Goal: Task Accomplishment & Management: Use online tool/utility

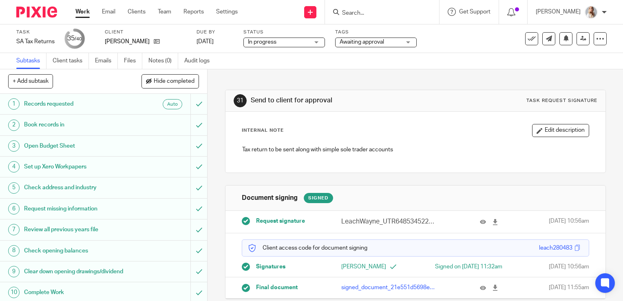
click at [351, 42] on span "Awaiting approval" at bounding box center [362, 42] width 44 height 6
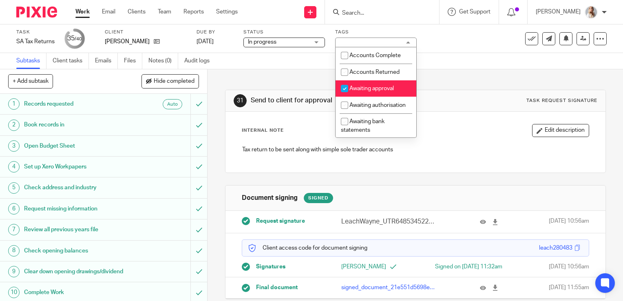
click at [356, 91] on span "Awaiting approval" at bounding box center [372, 89] width 44 height 6
checkbox input "false"
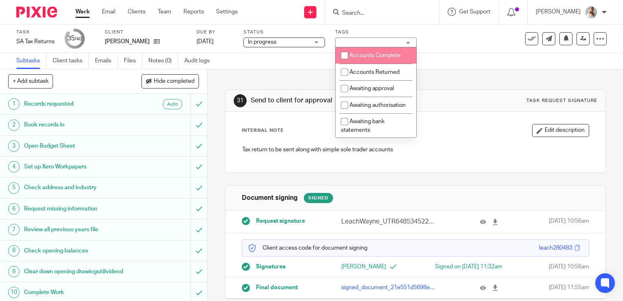
click at [528, 38] on icon at bounding box center [532, 39] width 8 height 8
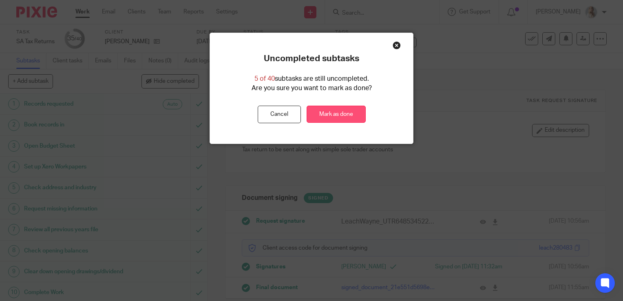
click at [347, 109] on link "Mark as done" at bounding box center [336, 115] width 59 height 18
click at [347, 112] on link "Mark as done" at bounding box center [336, 115] width 59 height 18
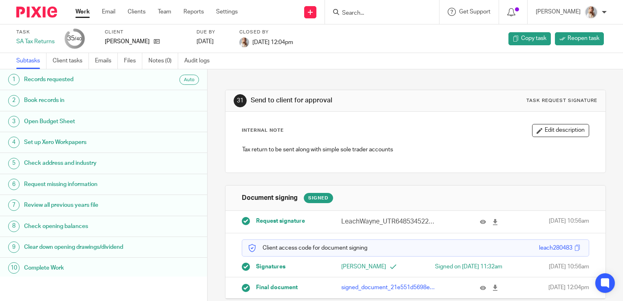
click at [83, 10] on link "Work" at bounding box center [82, 12] width 14 height 8
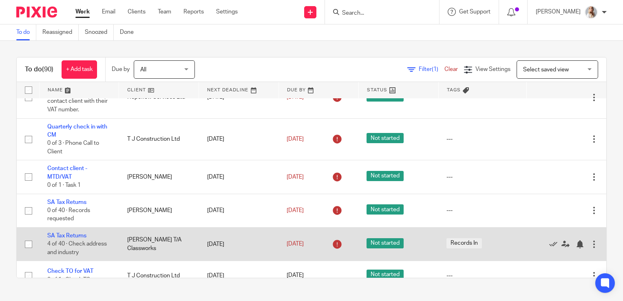
scroll to position [41, 0]
